Goal: Task Accomplishment & Management: Manage account settings

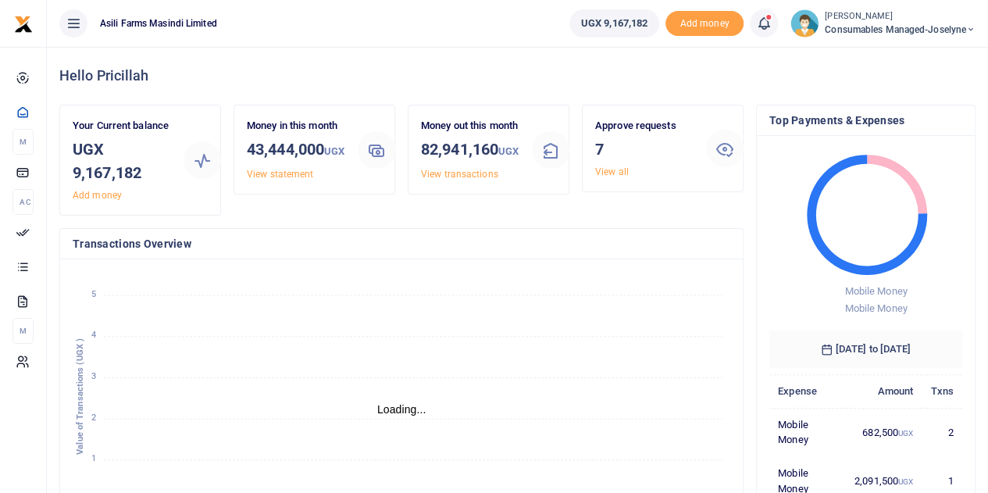
scroll to position [12, 12]
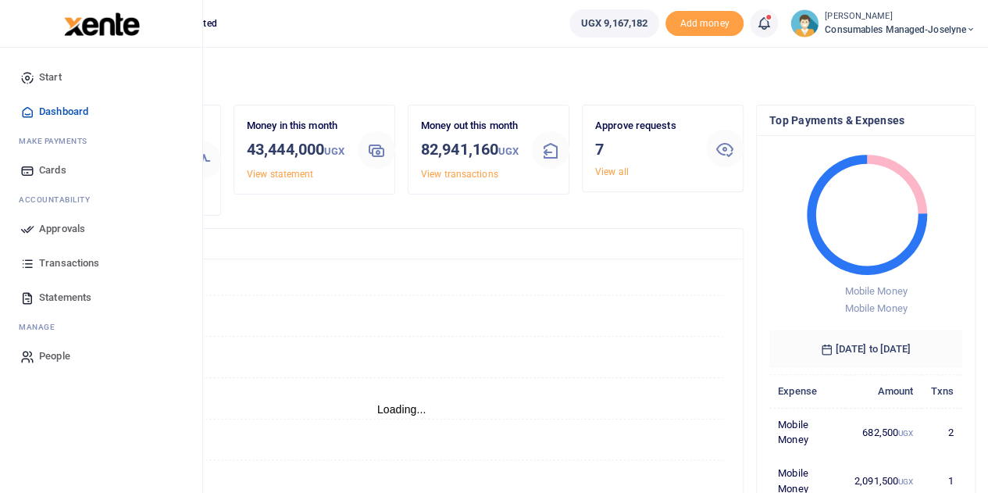
click at [52, 228] on span "Approvals" at bounding box center [62, 229] width 46 height 16
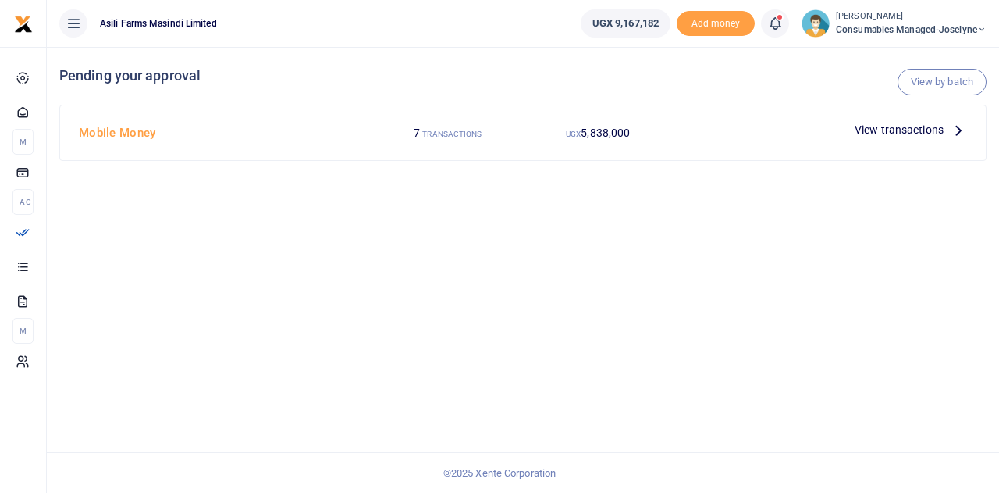
click at [940, 128] on span "View transactions" at bounding box center [899, 129] width 89 height 17
click at [960, 129] on icon at bounding box center [958, 129] width 17 height 17
click at [899, 127] on span "View transactions" at bounding box center [899, 129] width 89 height 17
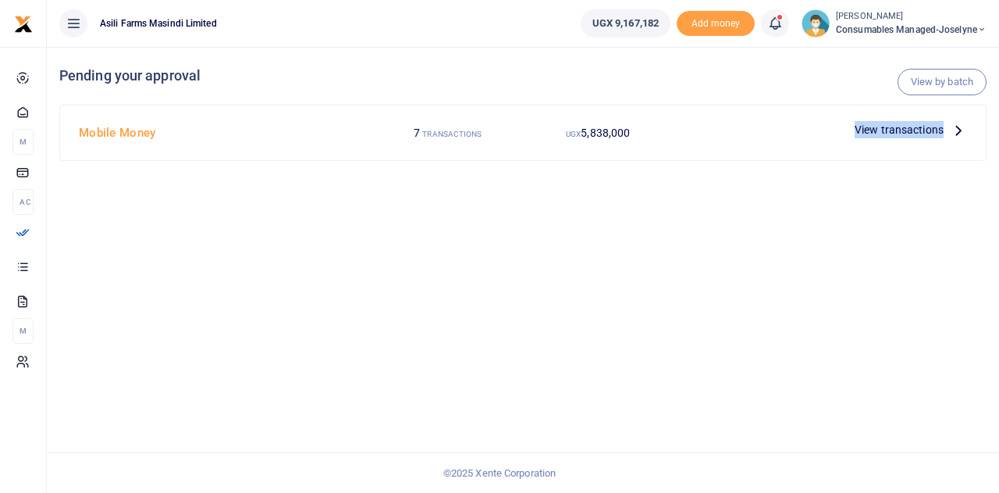
click at [899, 127] on span "View transactions" at bounding box center [899, 129] width 89 height 17
click at [947, 121] on p "View transactions" at bounding box center [911, 129] width 112 height 17
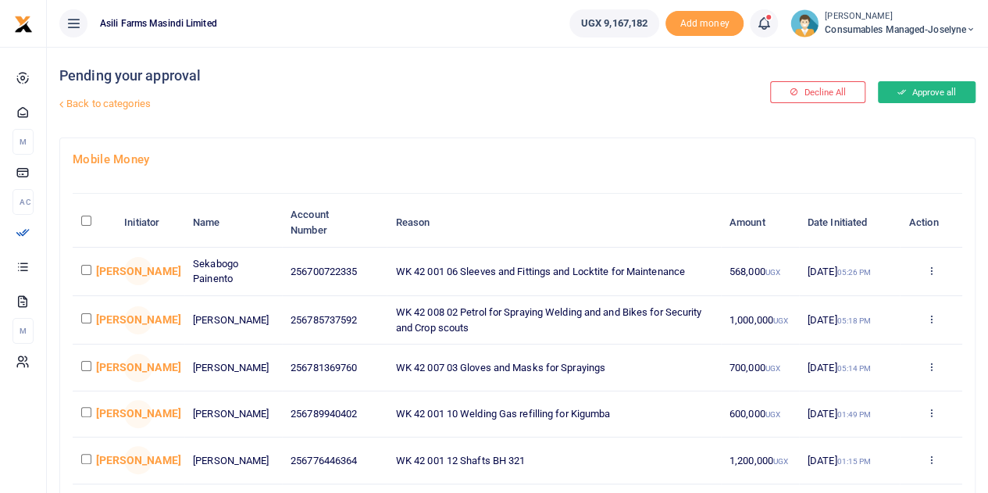
click at [948, 97] on button "Approve all" at bounding box center [927, 92] width 98 height 22
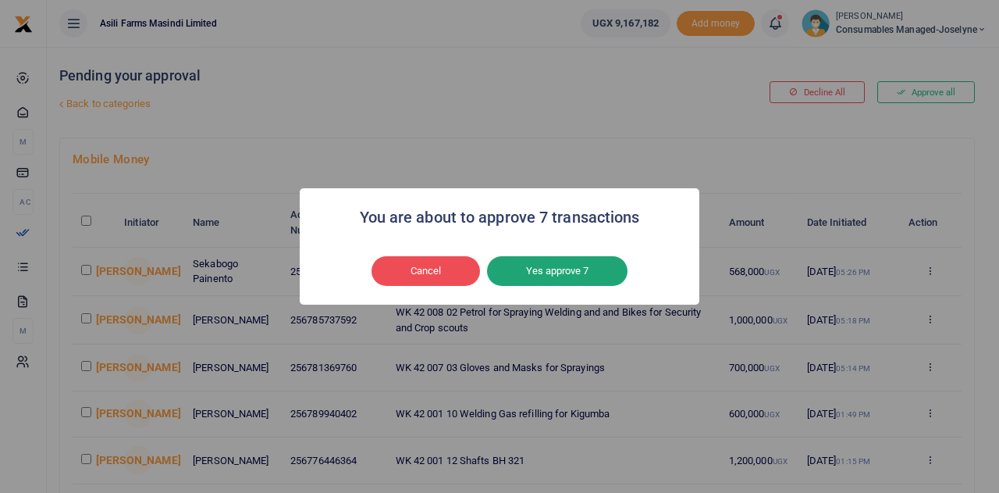
click at [573, 274] on button "Yes approve 7" at bounding box center [557, 271] width 141 height 30
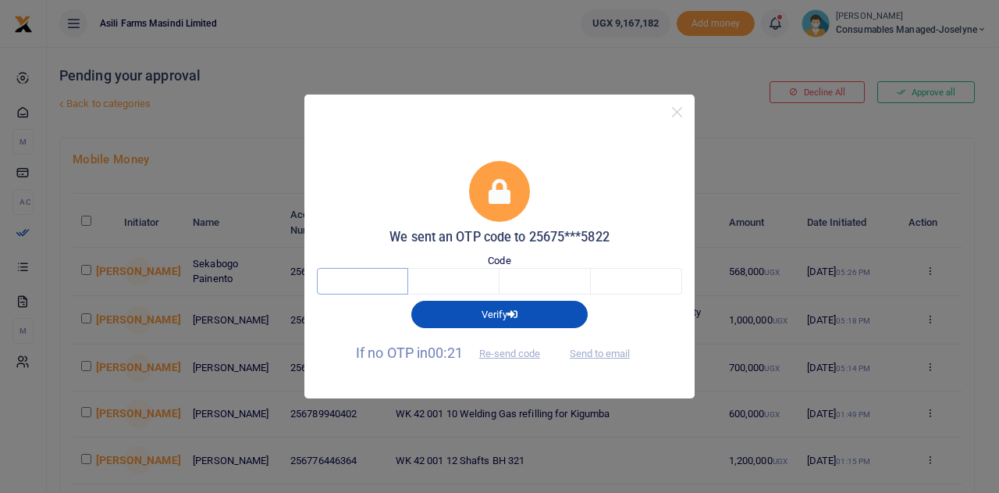
click at [367, 283] on input "text" at bounding box center [362, 281] width 91 height 27
click at [367, 283] on input "4" at bounding box center [362, 281] width 91 height 27
type input "4"
type input "0"
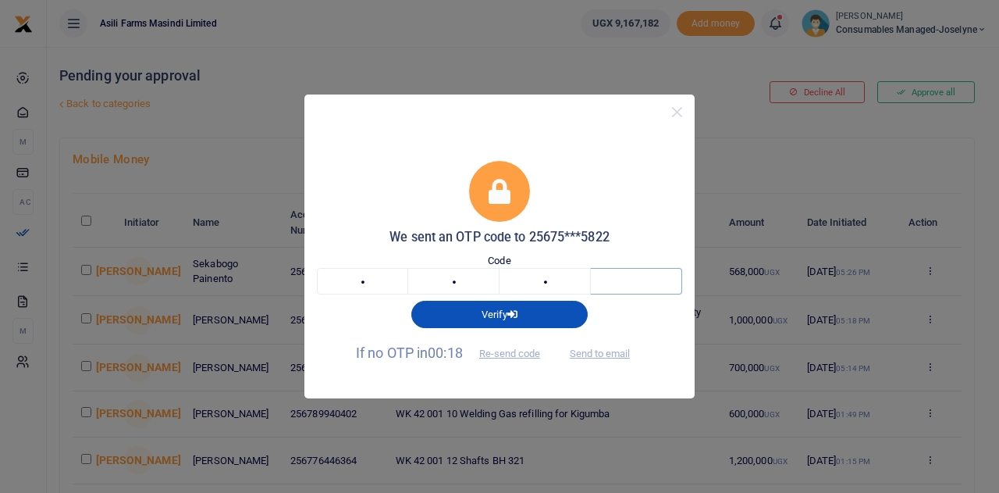
type input "8"
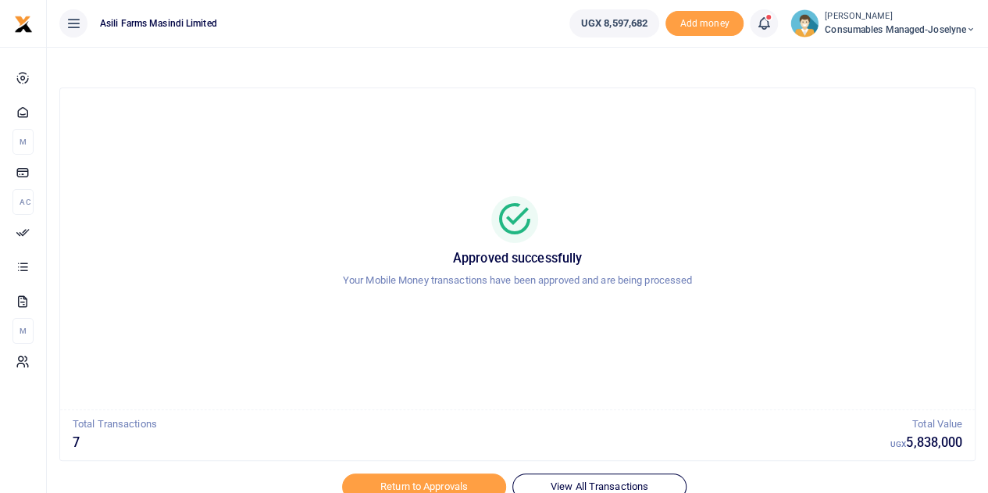
click at [443, 482] on div at bounding box center [494, 483] width 273 height 19
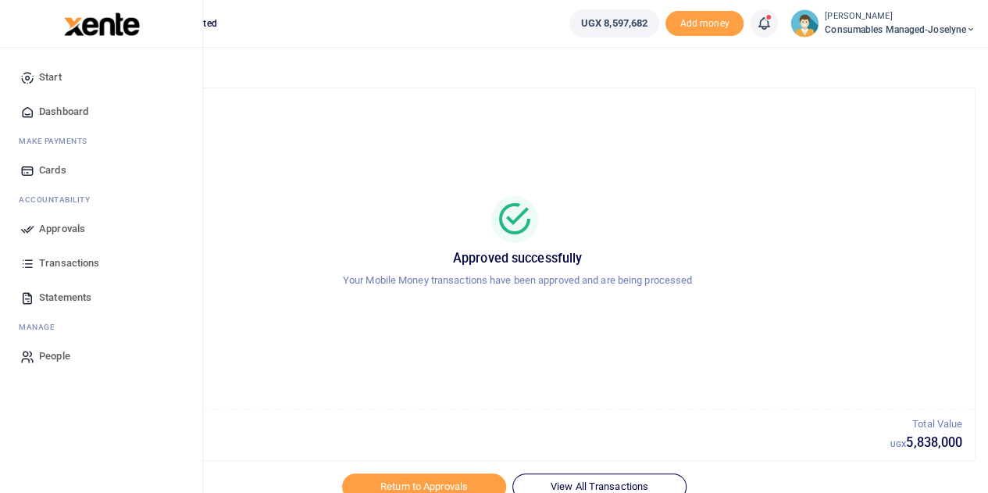
click at [78, 223] on span "Approvals" at bounding box center [62, 229] width 46 height 16
